Goal: Use online tool/utility: Use online tool/utility

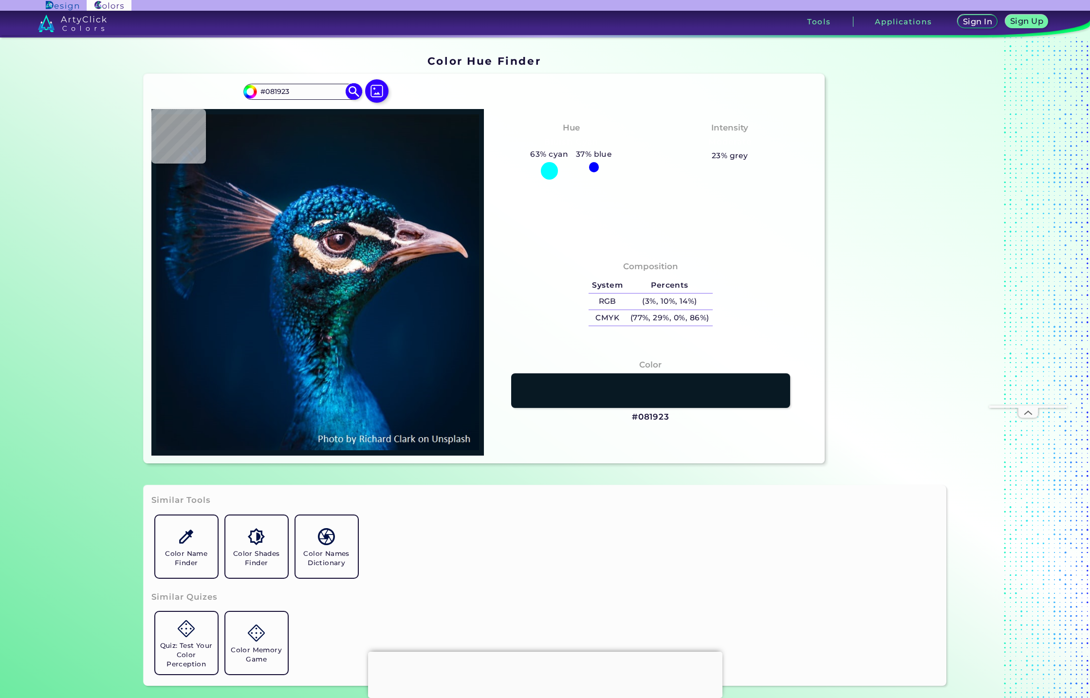
type input "#0a171f"
click at [306, 91] on input "#0A171F" at bounding box center [302, 91] width 91 height 13
paste input "F4EEE0"
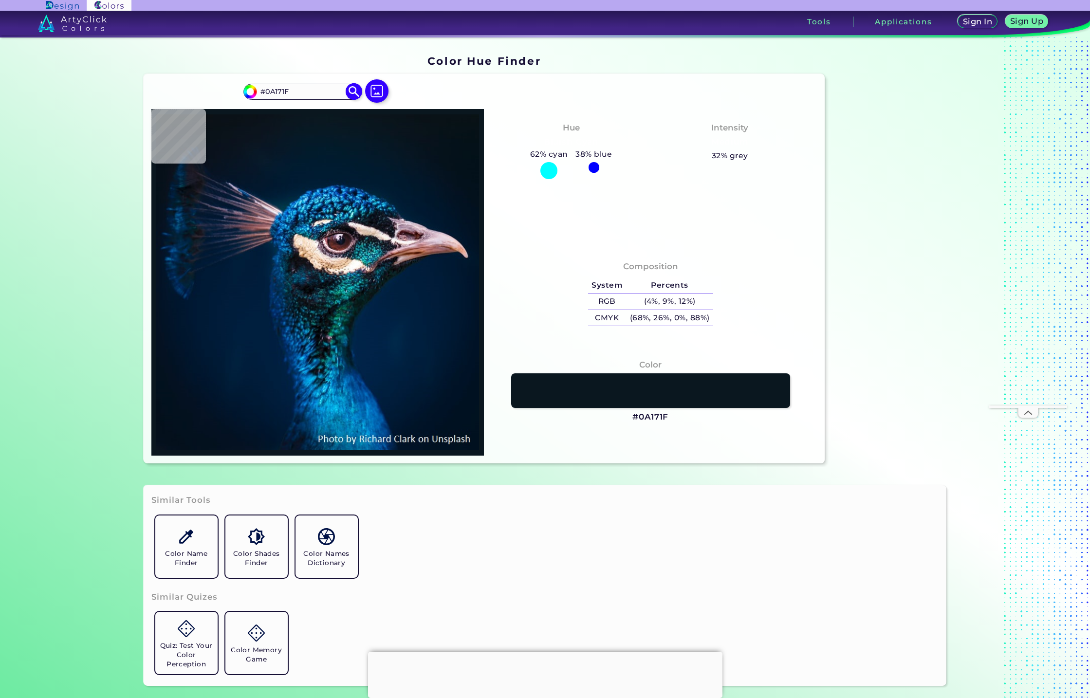
type input "F4EEE0"
type input "#04111a"
type input "#04111A"
type input "#05111a"
type input "#05111A"
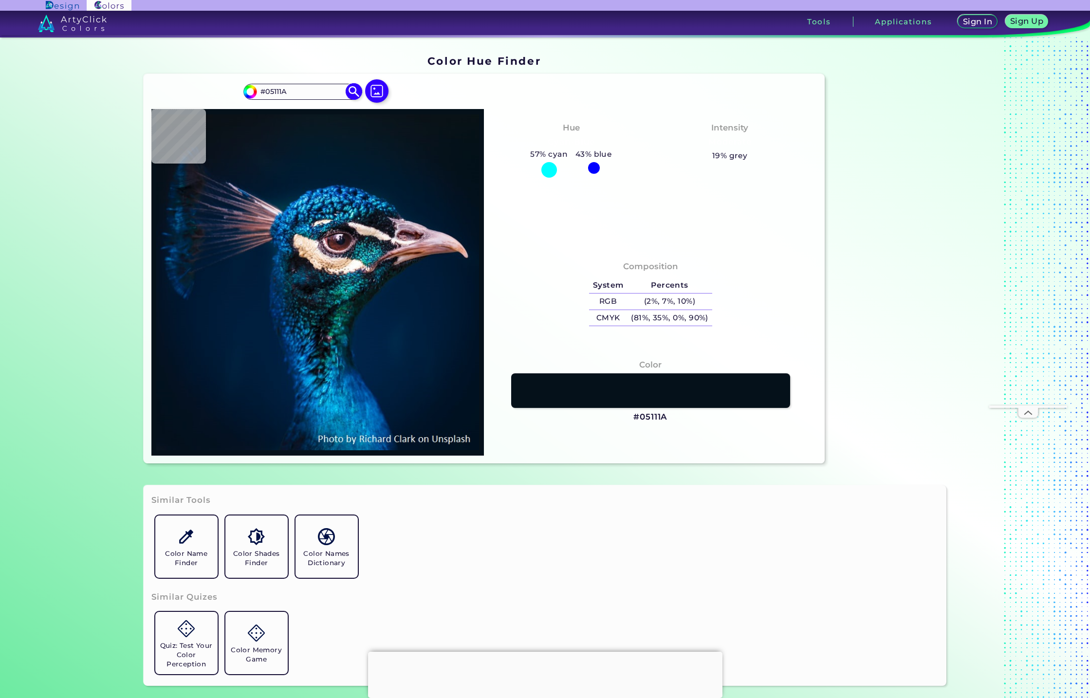
click at [346, 91] on img at bounding box center [354, 91] width 17 height 17
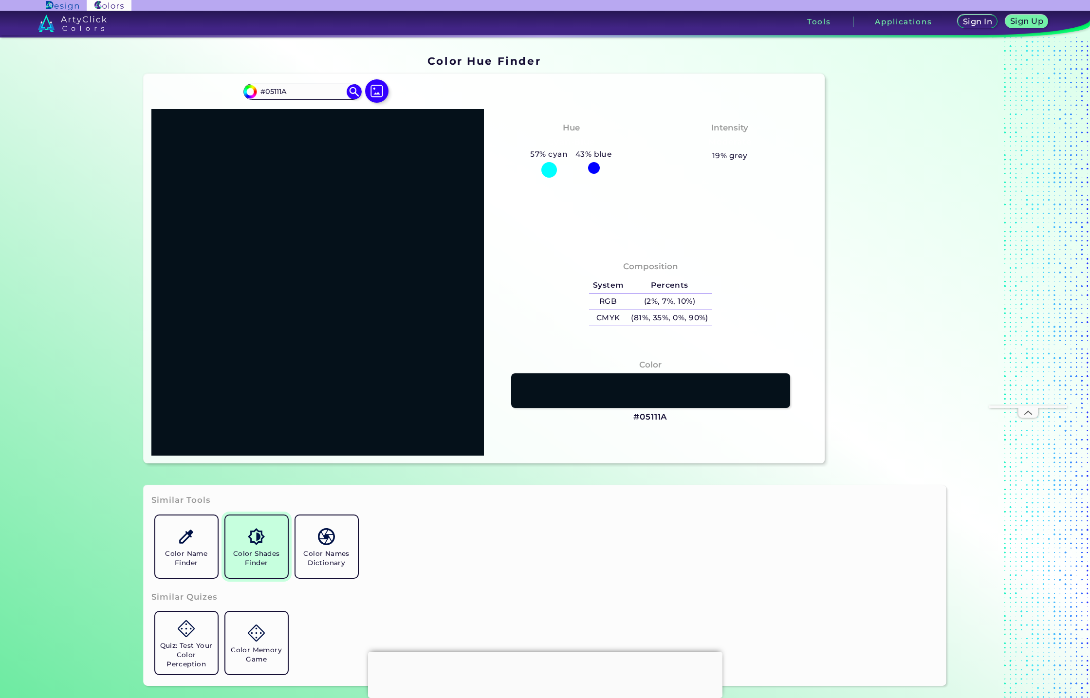
click at [241, 565] on h5 "Color Shades Finder" at bounding box center [256, 558] width 55 height 18
